Goal: Use online tool/utility: Utilize a website feature to perform a specific function

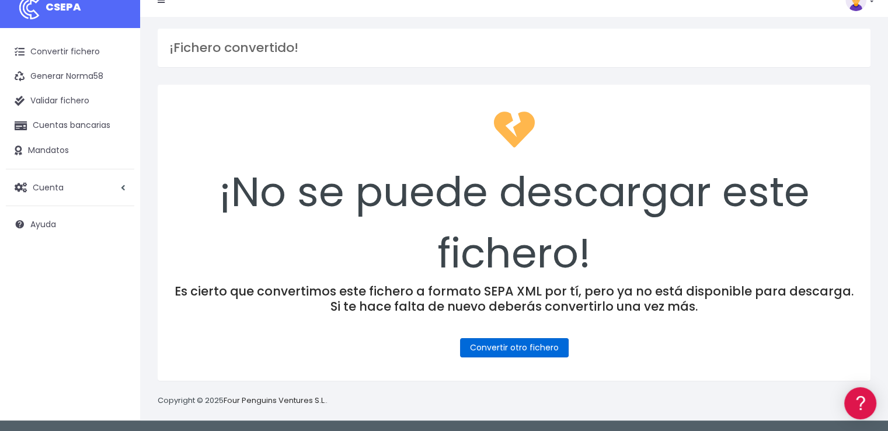
click at [530, 349] on link "Convertir otro fichero" at bounding box center [514, 347] width 109 height 19
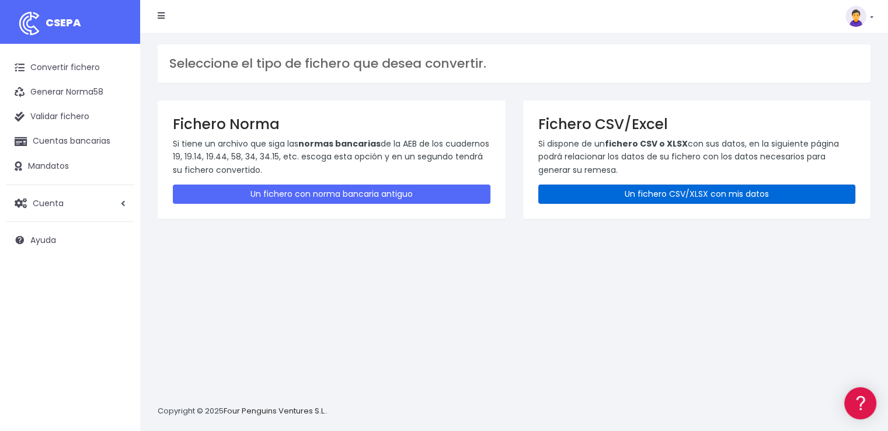
click at [668, 187] on link "Un fichero CSV/XLSX con mis datos" at bounding box center [696, 193] width 317 height 19
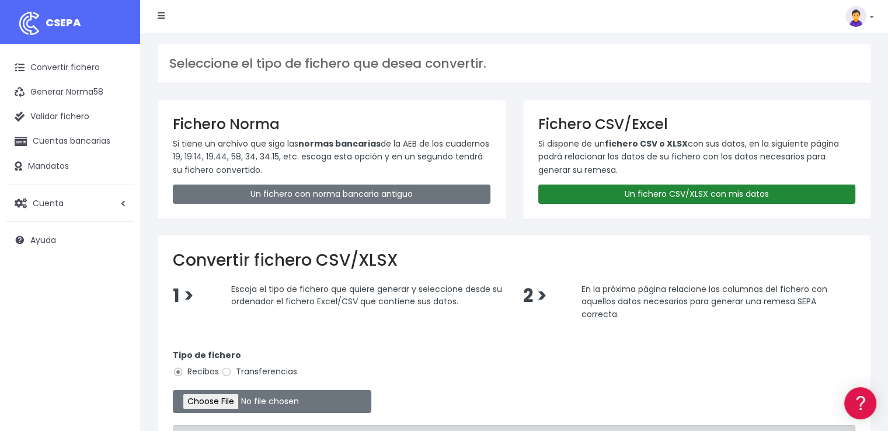
scroll to position [58, 0]
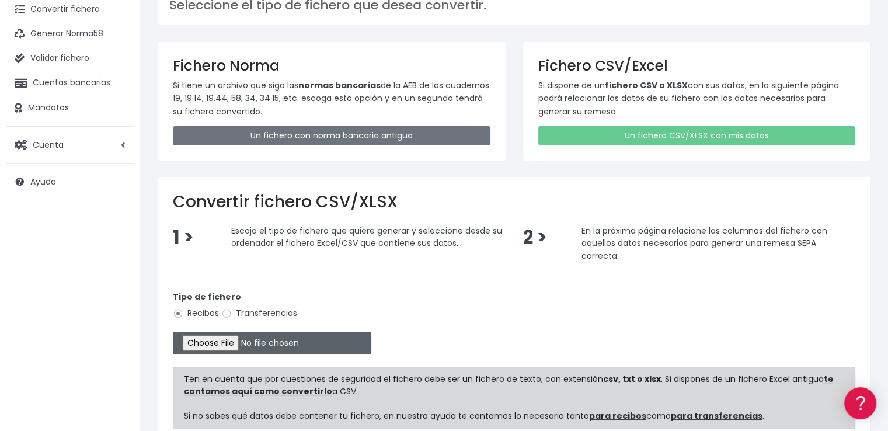
click at [255, 337] on input "file" at bounding box center [272, 342] width 198 height 23
type input "C:\fakepath\COBROS 18-09-25.xlsx"
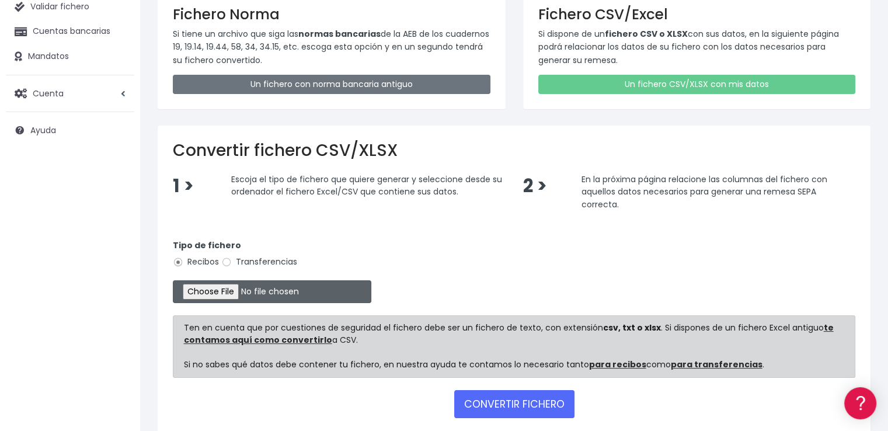
scroll to position [169, 0]
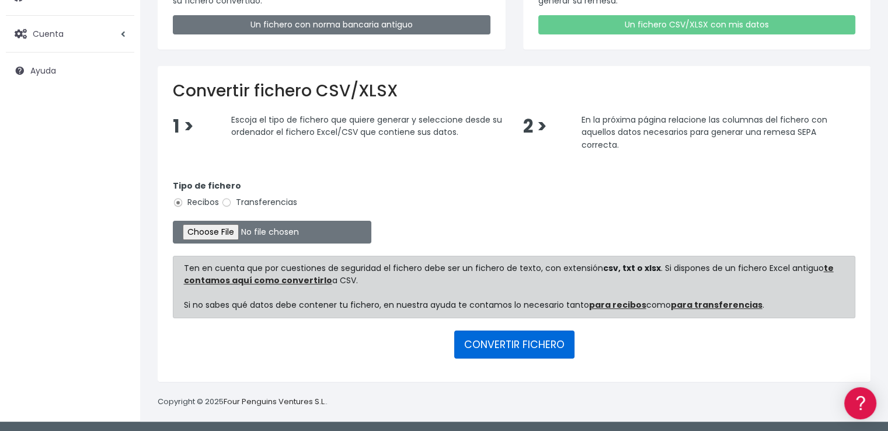
click at [490, 341] on button "CONVERTIR FICHERO" at bounding box center [514, 344] width 120 height 28
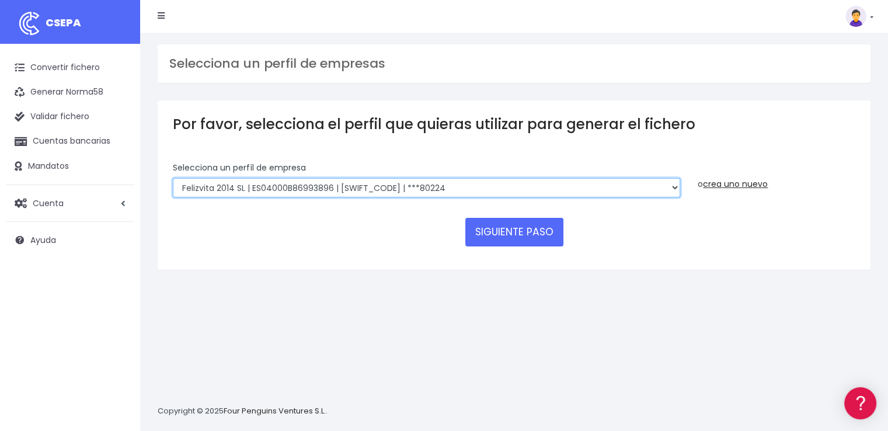
click at [423, 184] on select "Felizvita 2014 SL | ES04000B86993896 | CAIXESBBXXX | ***80224 CUIDA CARE MARKET…" at bounding box center [426, 188] width 507 height 20
select select "1688"
click at [173, 178] on select "Felizvita 2014 SL | ES04000B86993896 | CAIXESBBXXX | ***80224 CUIDA CARE MARKET…" at bounding box center [426, 188] width 507 height 20
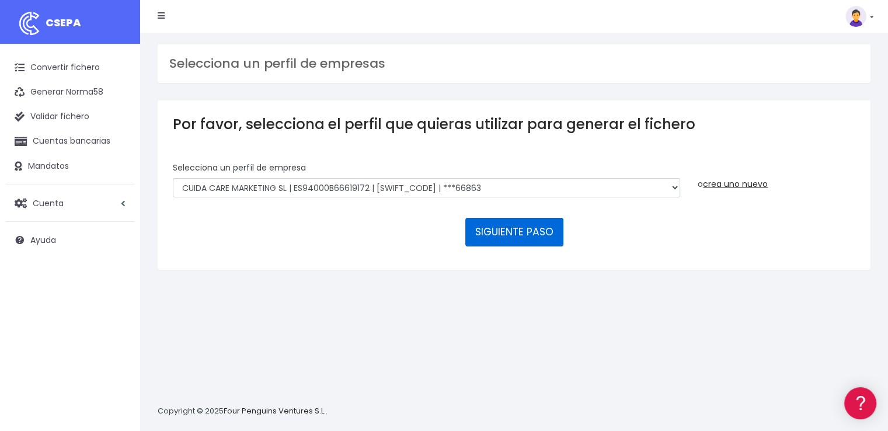
click at [514, 226] on button "SIGUIENTE PASO" at bounding box center [514, 232] width 98 height 28
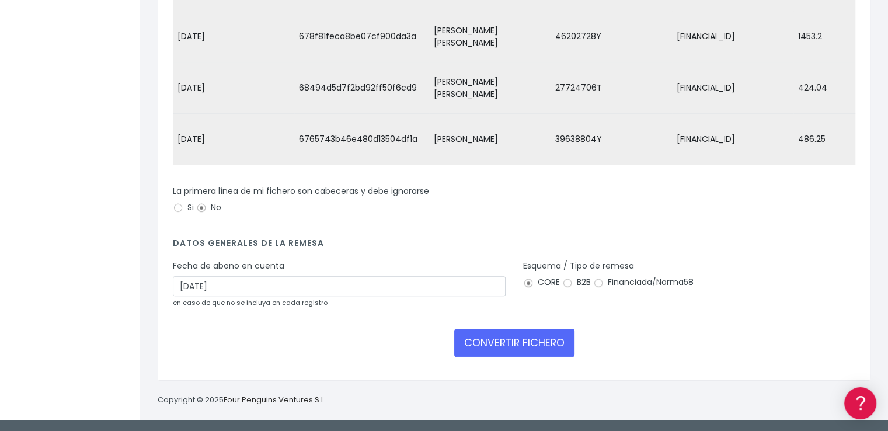
scroll to position [286, 0]
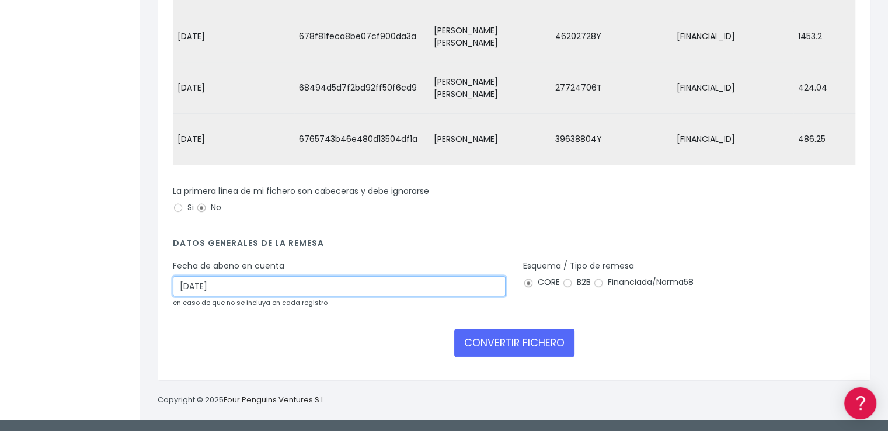
click at [229, 285] on input "[DATE]" at bounding box center [339, 286] width 333 height 20
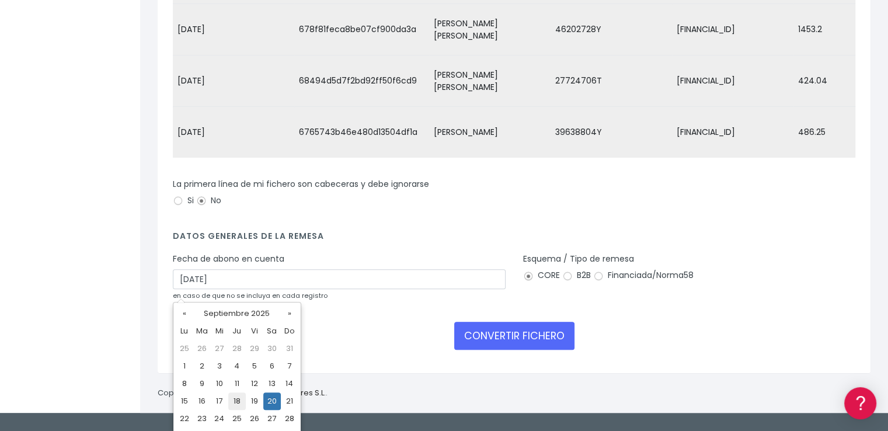
click at [238, 396] on td "18" at bounding box center [237, 401] width 18 height 18
type input "18/09/2025"
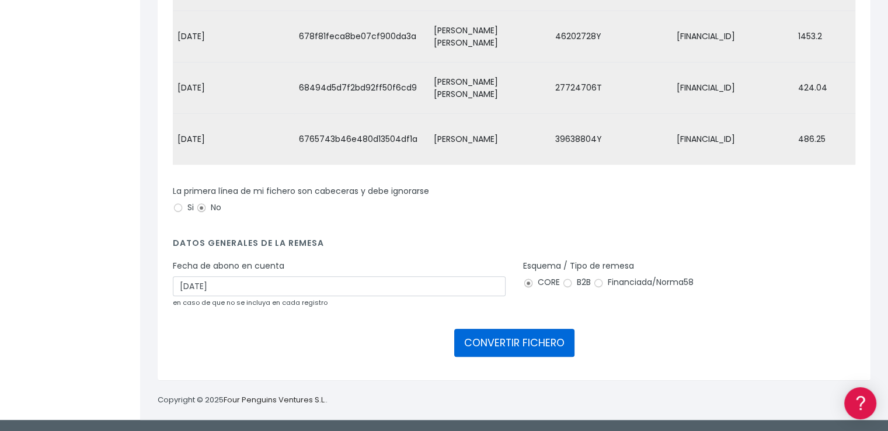
click at [526, 340] on button "CONVERTIR FICHERO" at bounding box center [514, 343] width 120 height 28
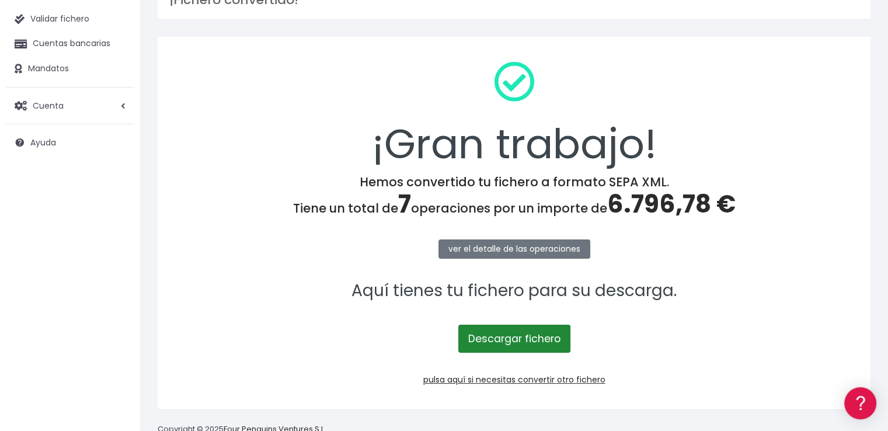
scroll to position [117, 0]
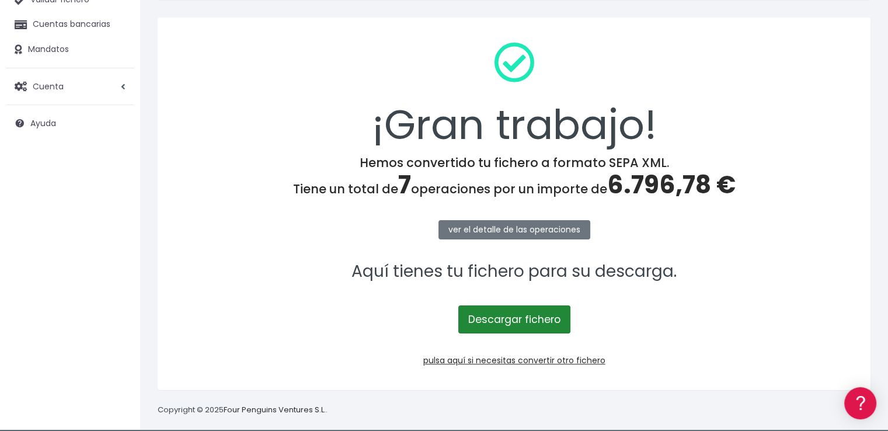
click at [511, 317] on link "Descargar fichero" at bounding box center [514, 319] width 112 height 28
click at [651, 186] on span "6.796,78 €" at bounding box center [671, 184] width 128 height 34
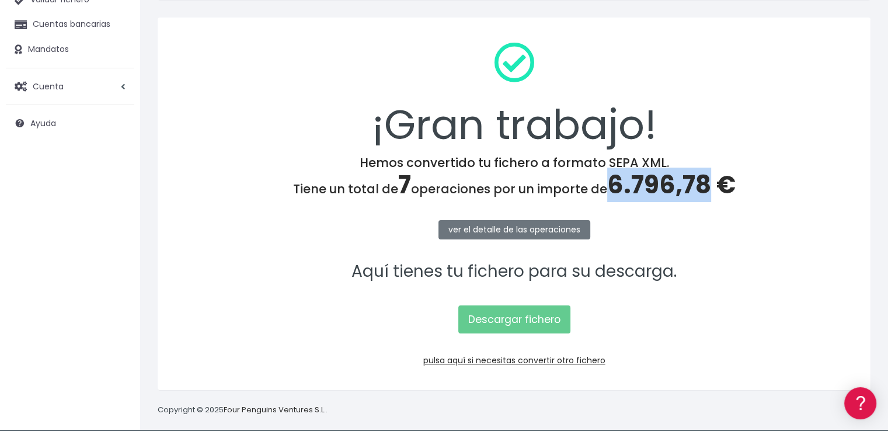
click at [651, 186] on span "6.796,78 €" at bounding box center [671, 184] width 128 height 34
copy span "6.796,78"
click at [570, 360] on link "pulsa aquí si necesitas convertir otro fichero" at bounding box center [514, 360] width 182 height 12
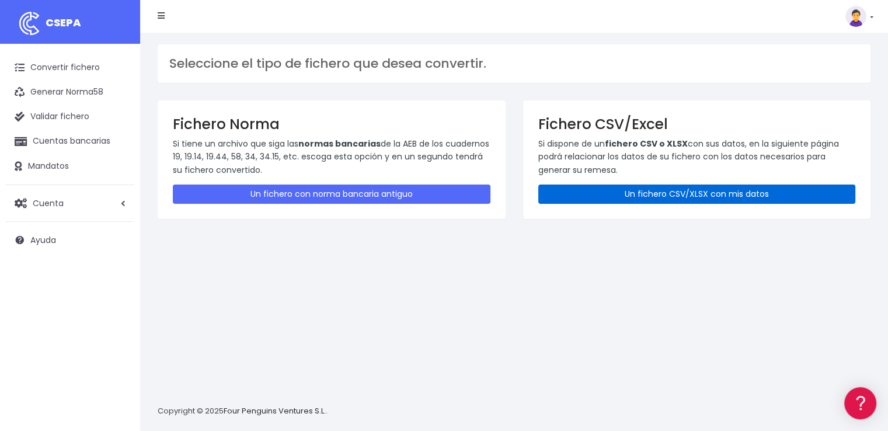
click at [687, 196] on link "Un fichero CSV/XLSX con mis datos" at bounding box center [696, 193] width 317 height 19
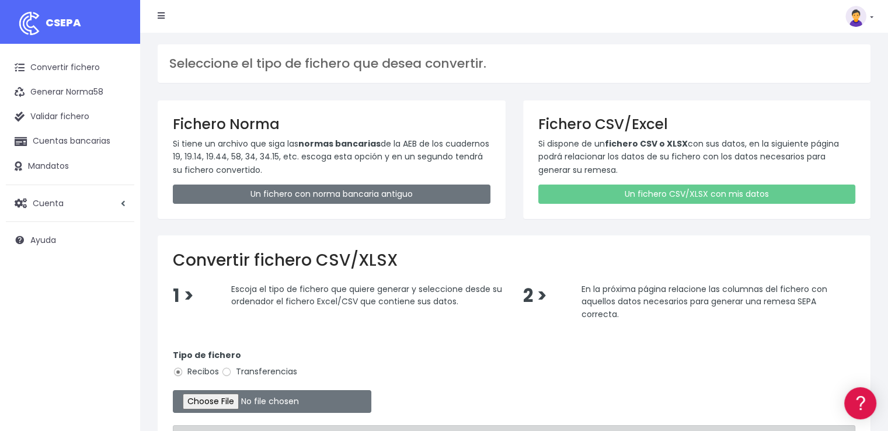
click at [245, 374] on label "Transferencias" at bounding box center [259, 371] width 76 height 12
click at [232, 374] on input "Transferencias" at bounding box center [226, 371] width 11 height 11
radio input "true"
click at [251, 397] on input "file" at bounding box center [272, 401] width 198 height 23
type input "C:\fakepath\PAGOS 18-09-25.xlsx"
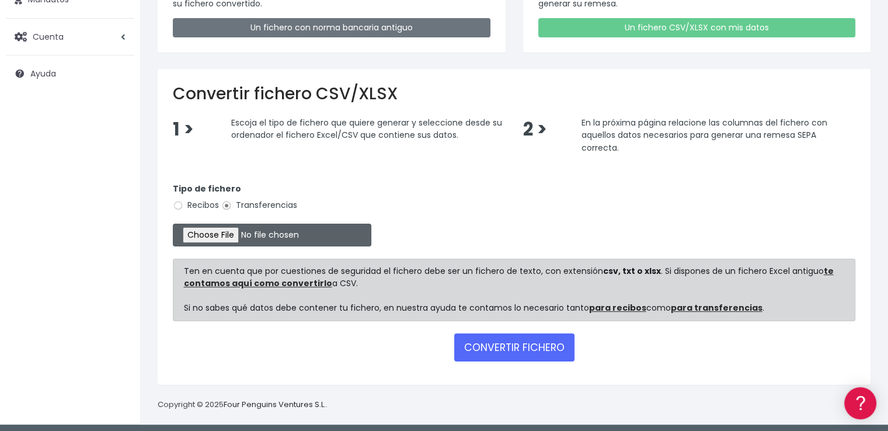
scroll to position [169, 0]
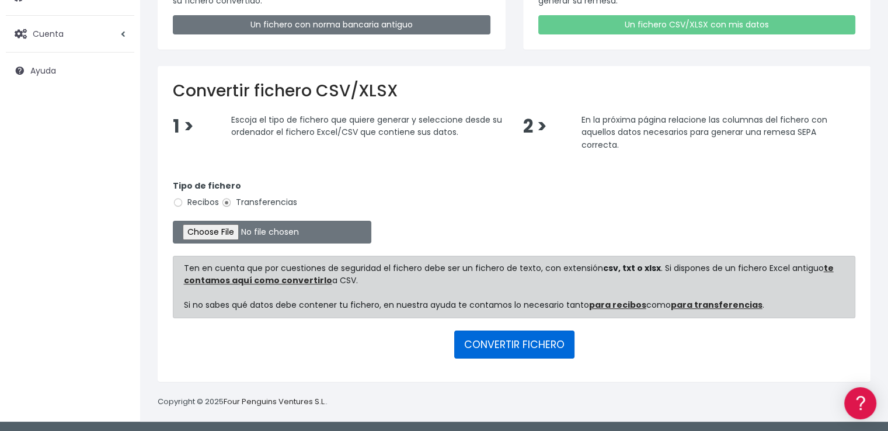
click at [547, 344] on button "CONVERTIR FICHERO" at bounding box center [514, 344] width 120 height 28
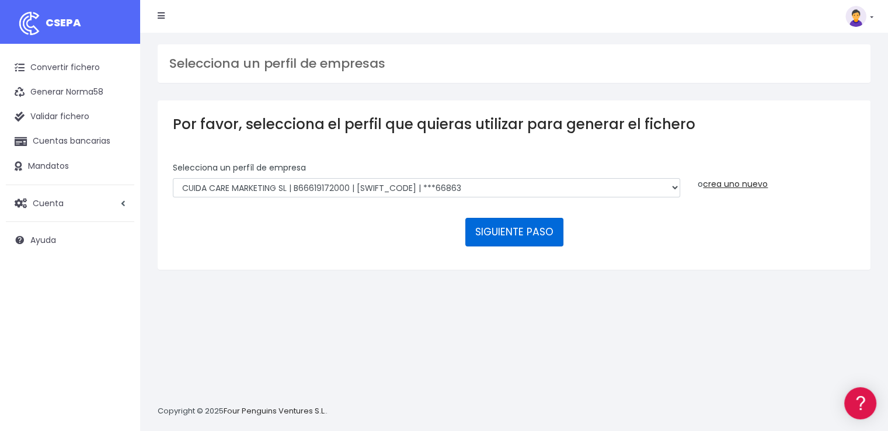
click at [523, 232] on button "SIGUIENTE PASO" at bounding box center [514, 232] width 98 height 28
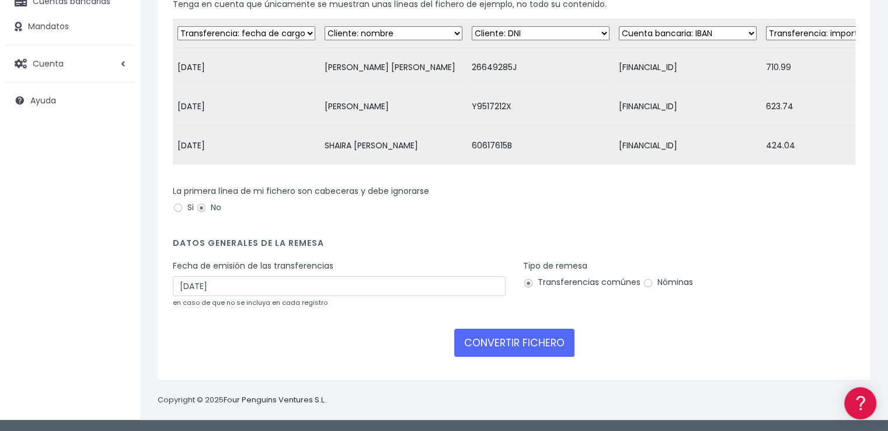
scroll to position [147, 0]
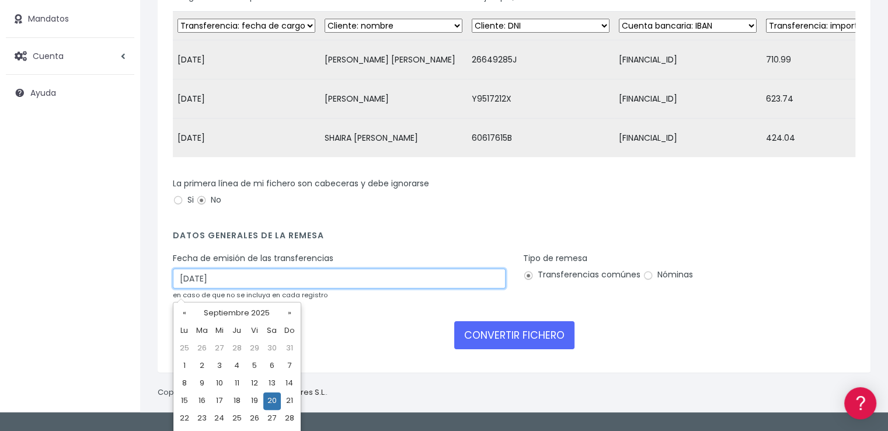
click at [240, 283] on input "[DATE]" at bounding box center [339, 278] width 333 height 20
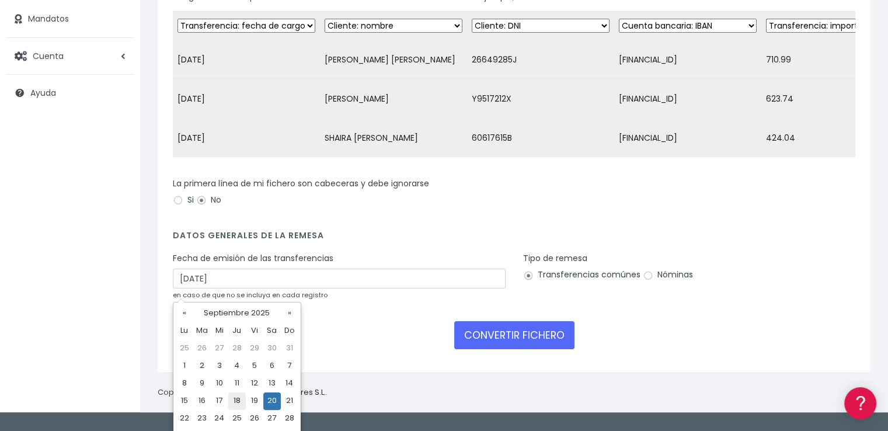
click at [235, 403] on td "18" at bounding box center [237, 401] width 18 height 18
type input "18/09/2025"
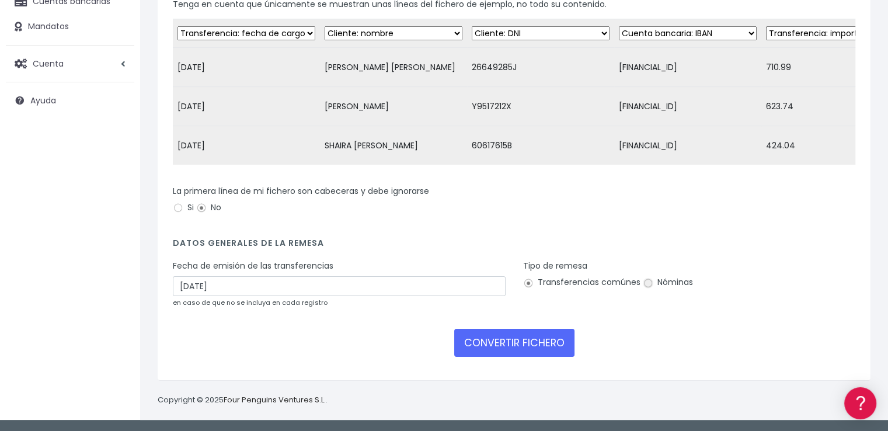
click at [648, 283] on input "Nóminas" at bounding box center [648, 283] width 11 height 11
radio input "true"
click at [487, 339] on button "CONVERTIR FICHERO" at bounding box center [514, 343] width 120 height 28
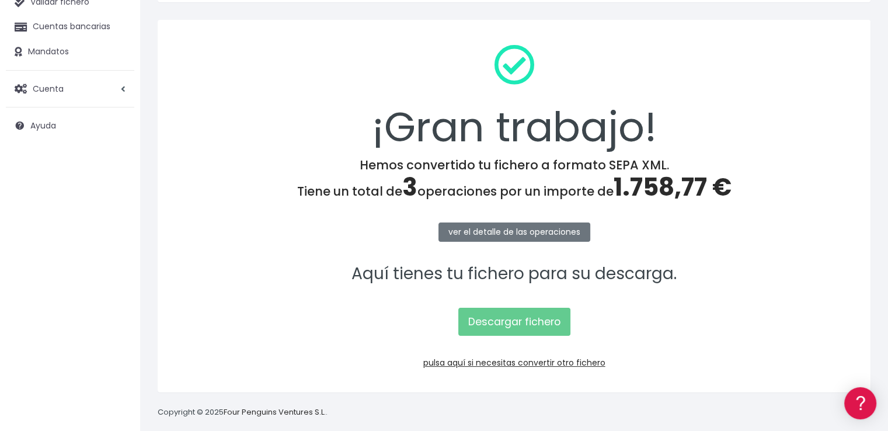
scroll to position [117, 0]
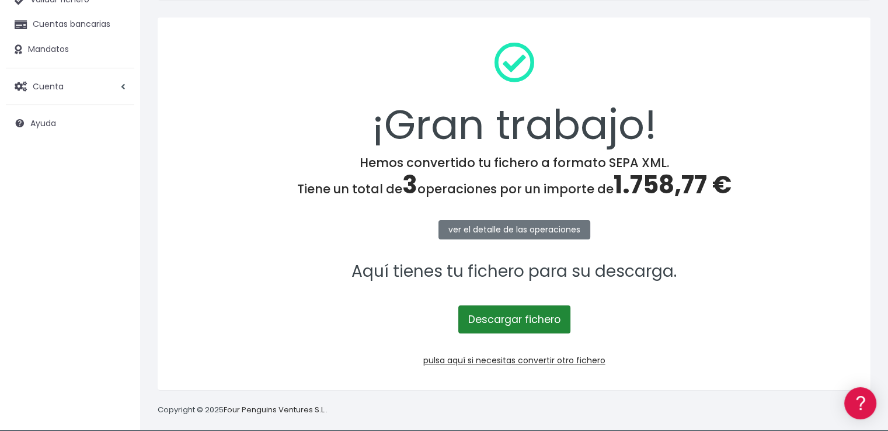
click at [508, 319] on link "Descargar fichero" at bounding box center [514, 319] width 112 height 28
click at [667, 188] on span "1.758,77 €" at bounding box center [672, 184] width 118 height 34
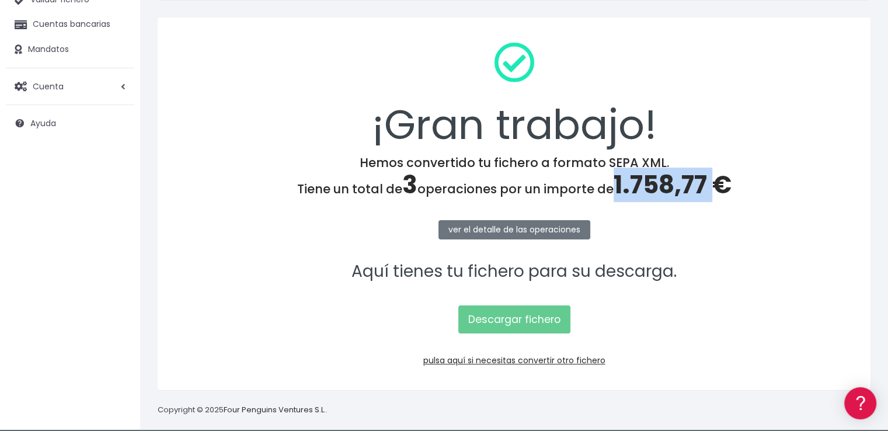
click at [667, 188] on span "1.758,77 €" at bounding box center [672, 184] width 118 height 34
copy span "1.758,77"
